Goal: Find specific page/section

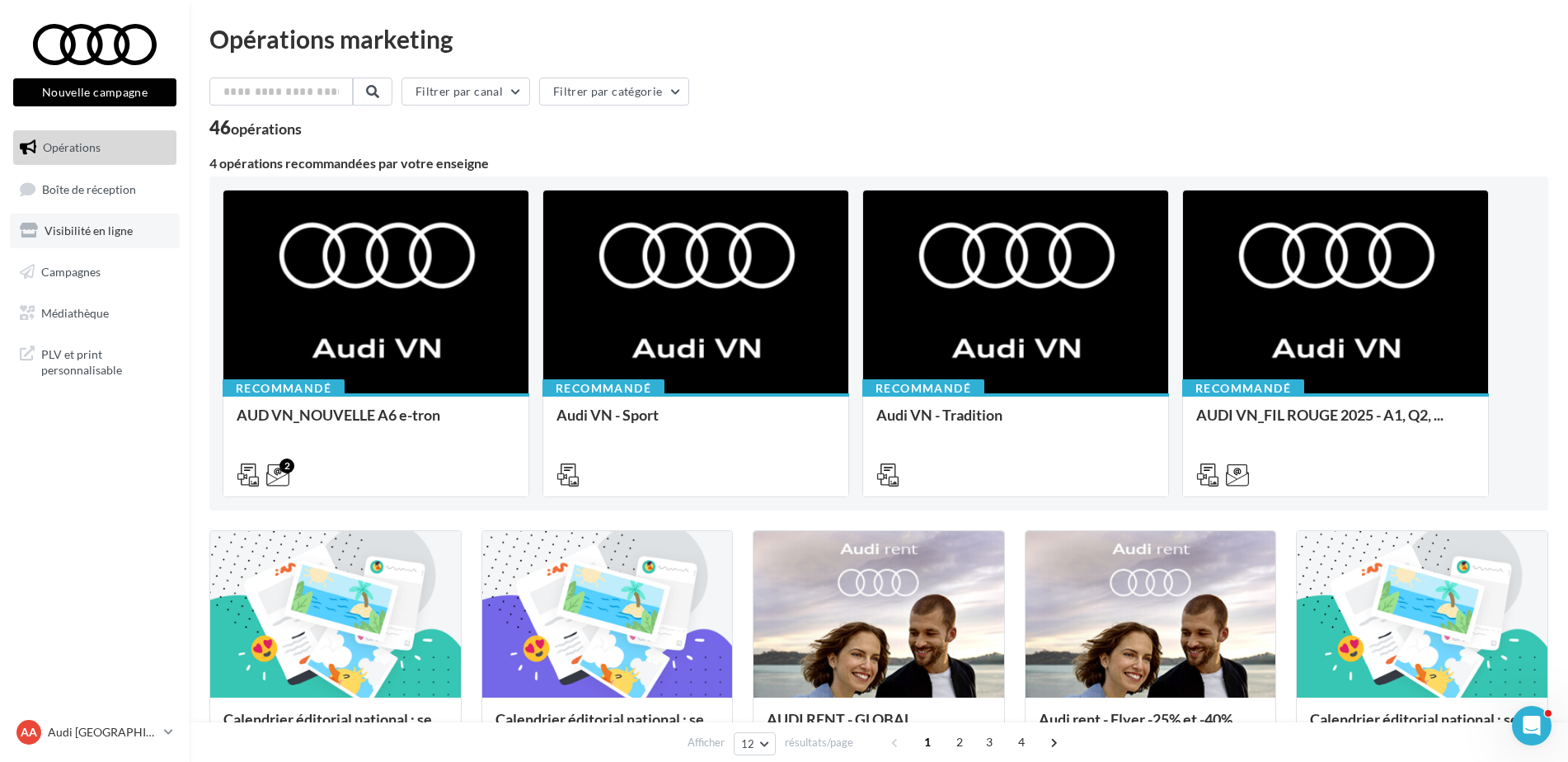
click at [113, 225] on span "Visibilité en ligne" at bounding box center [88, 230] width 88 height 14
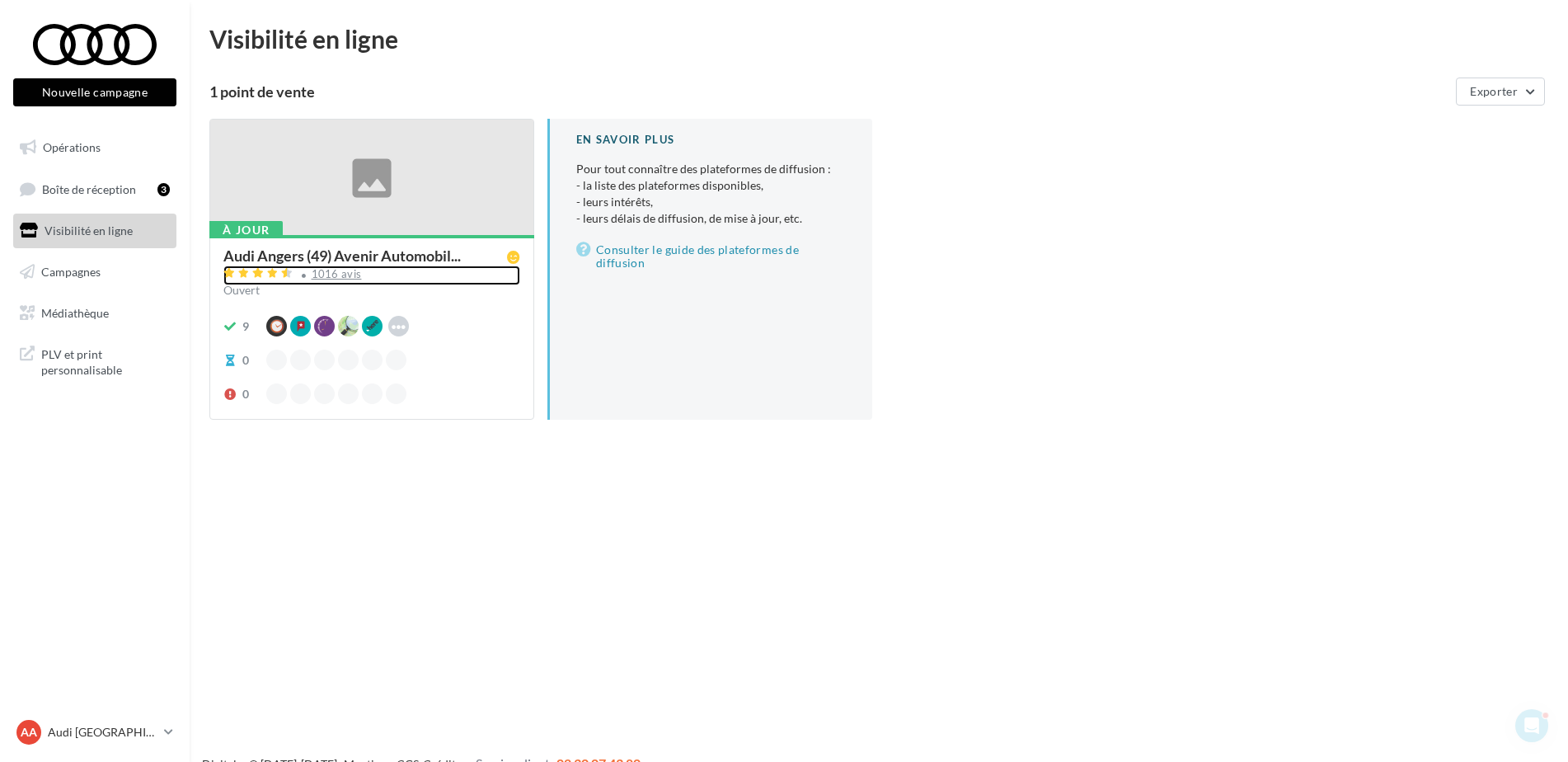
click at [343, 265] on div "1016 avis" at bounding box center [372, 275] width 297 height 20
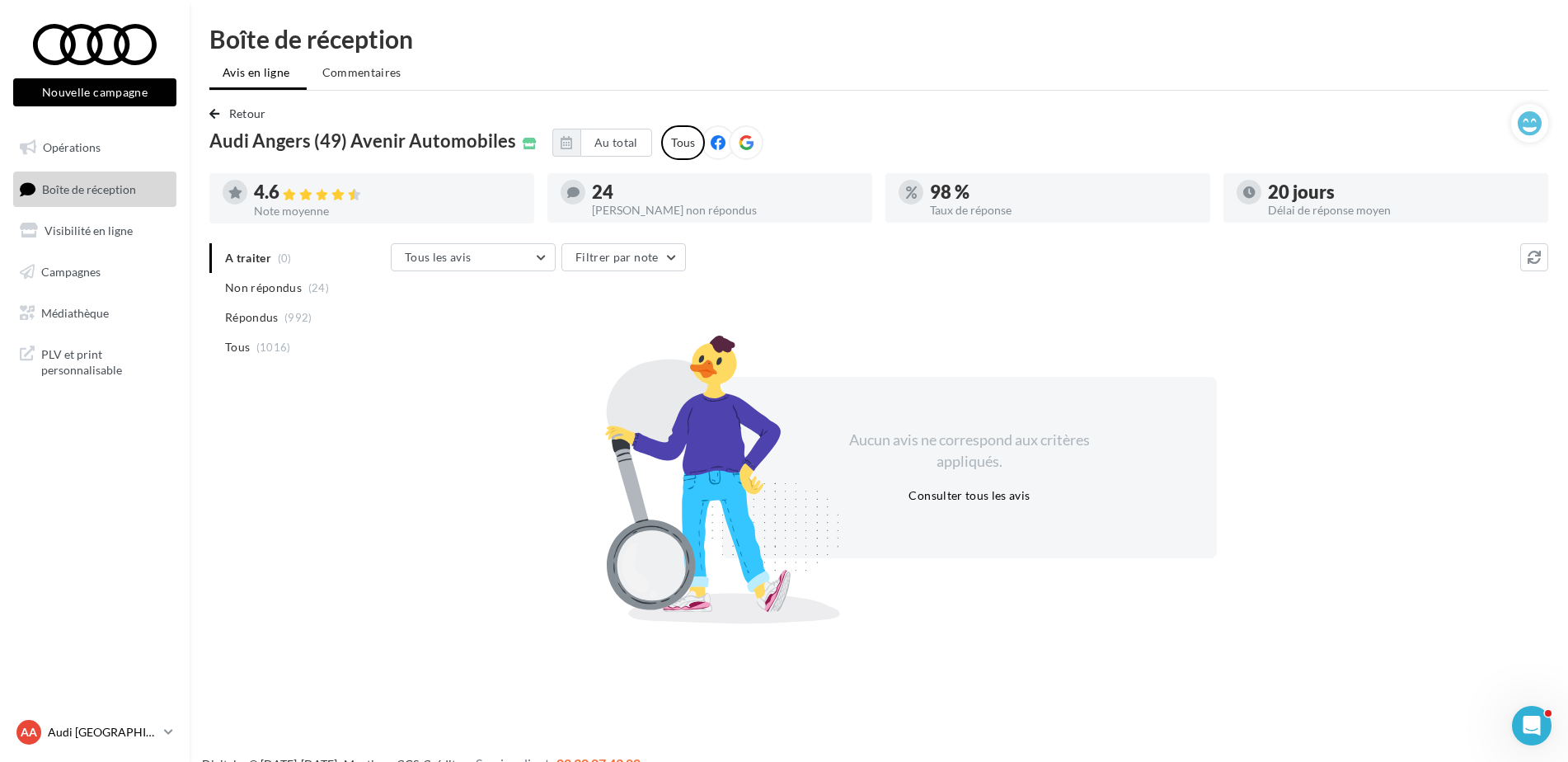
click at [85, 720] on div "AA Audi ANGERS audi-ange-tar" at bounding box center [87, 731] width 141 height 24
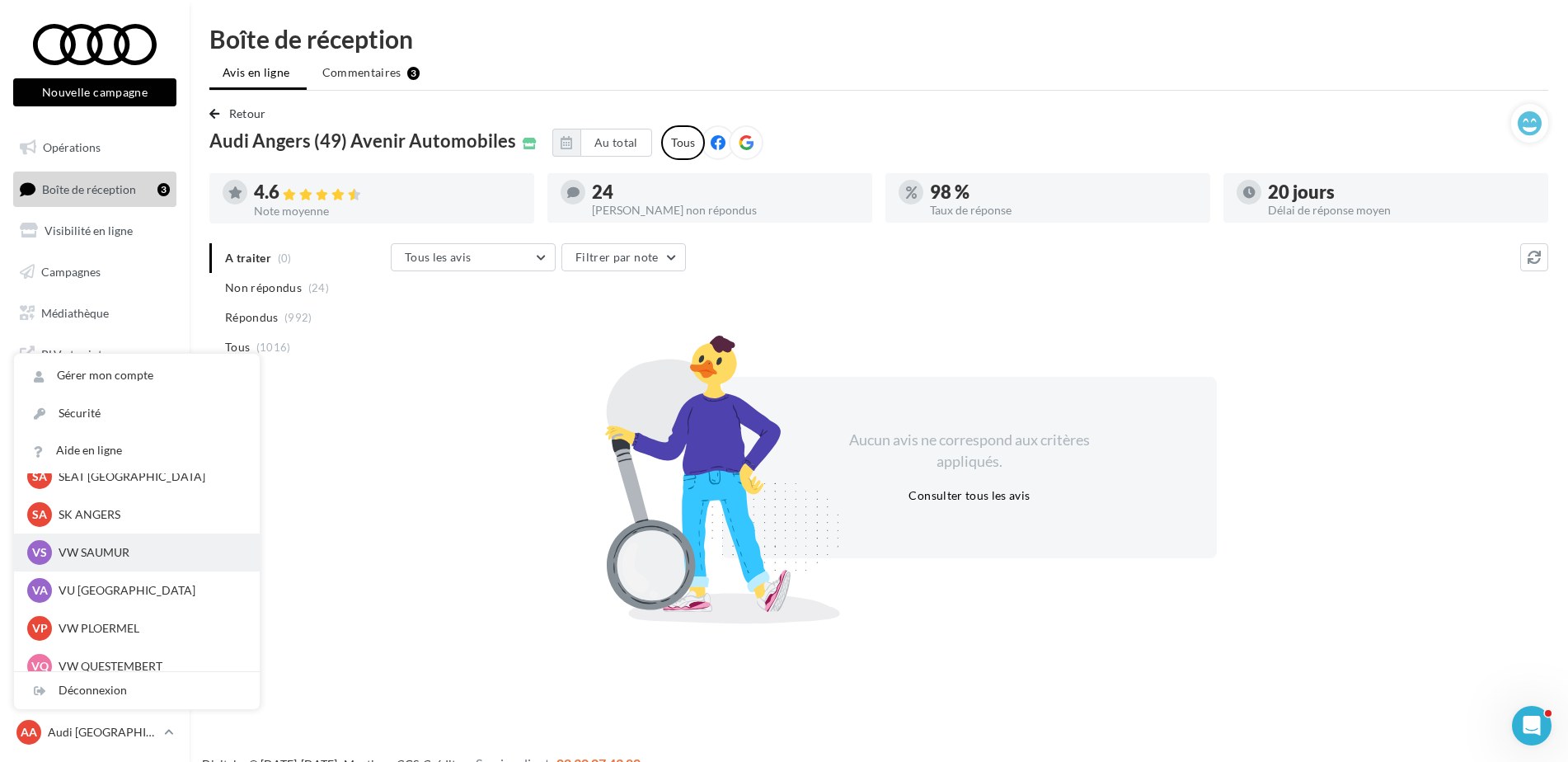
scroll to position [151, 0]
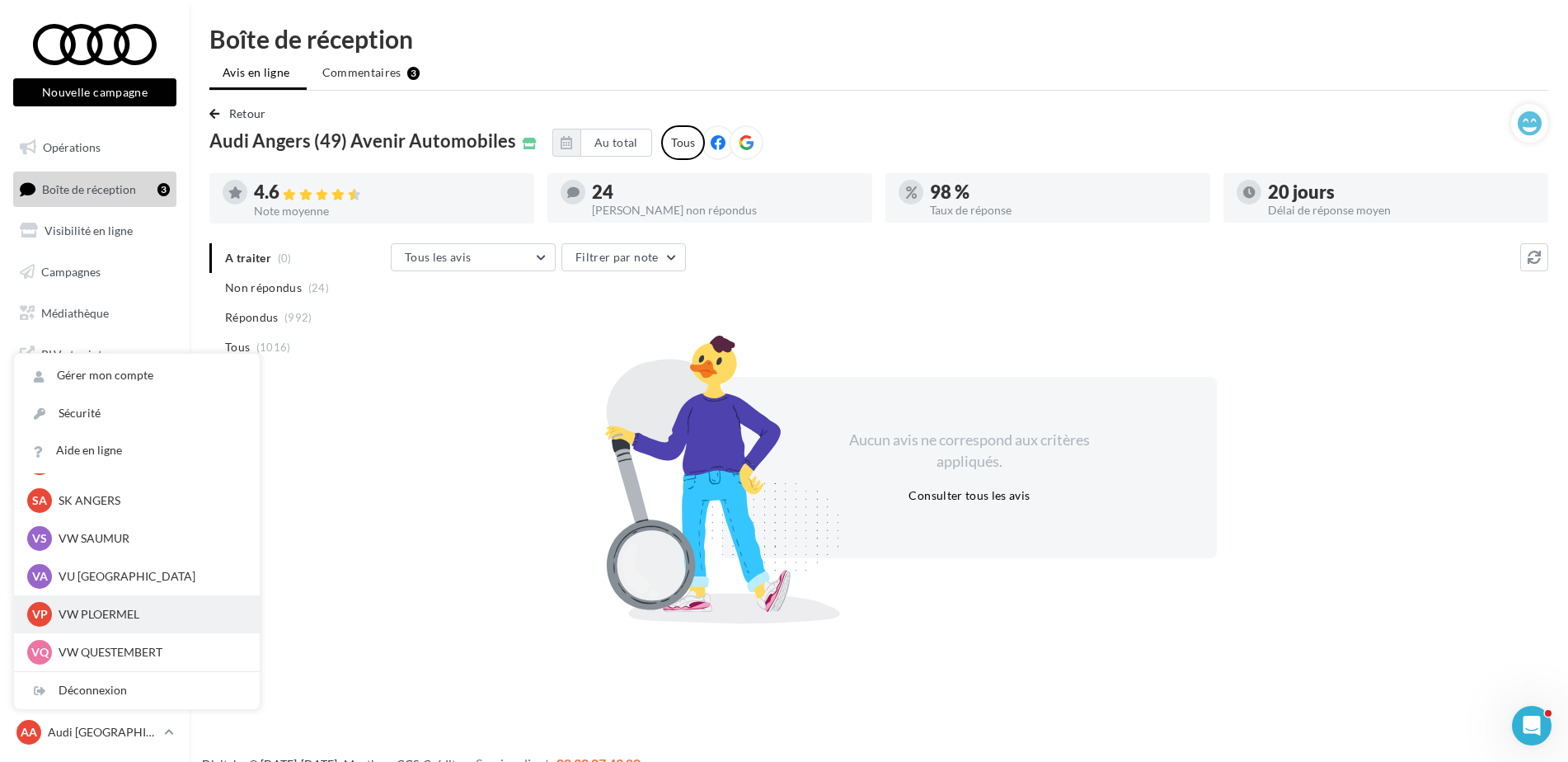
click at [149, 629] on div "VP VW PLOERMEL vw-pita-56803" at bounding box center [136, 614] width 245 height 38
click at [144, 617] on p "VW PLOERMEL" at bounding box center [149, 614] width 181 height 16
